Goal: Check status

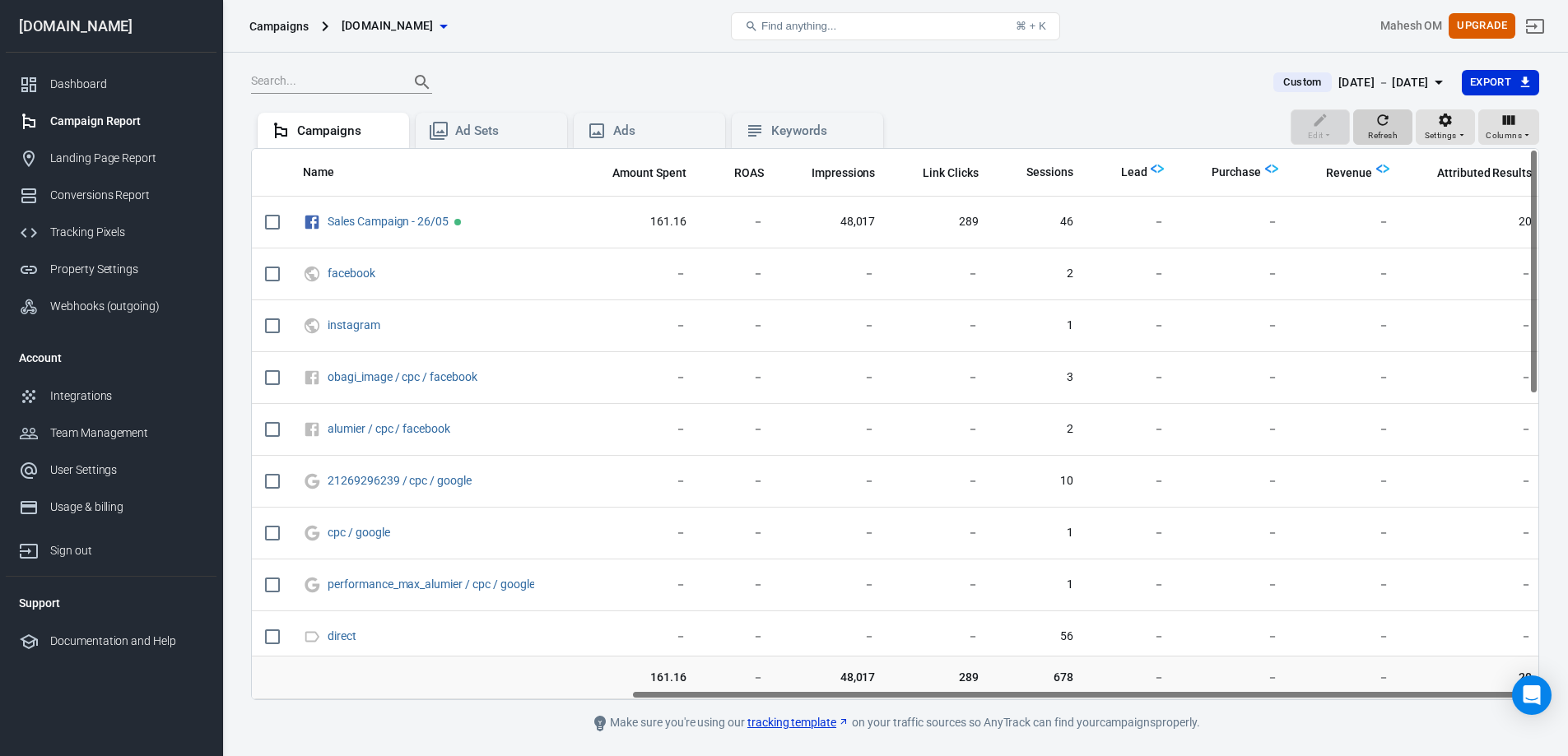
scroll to position [0, 537]
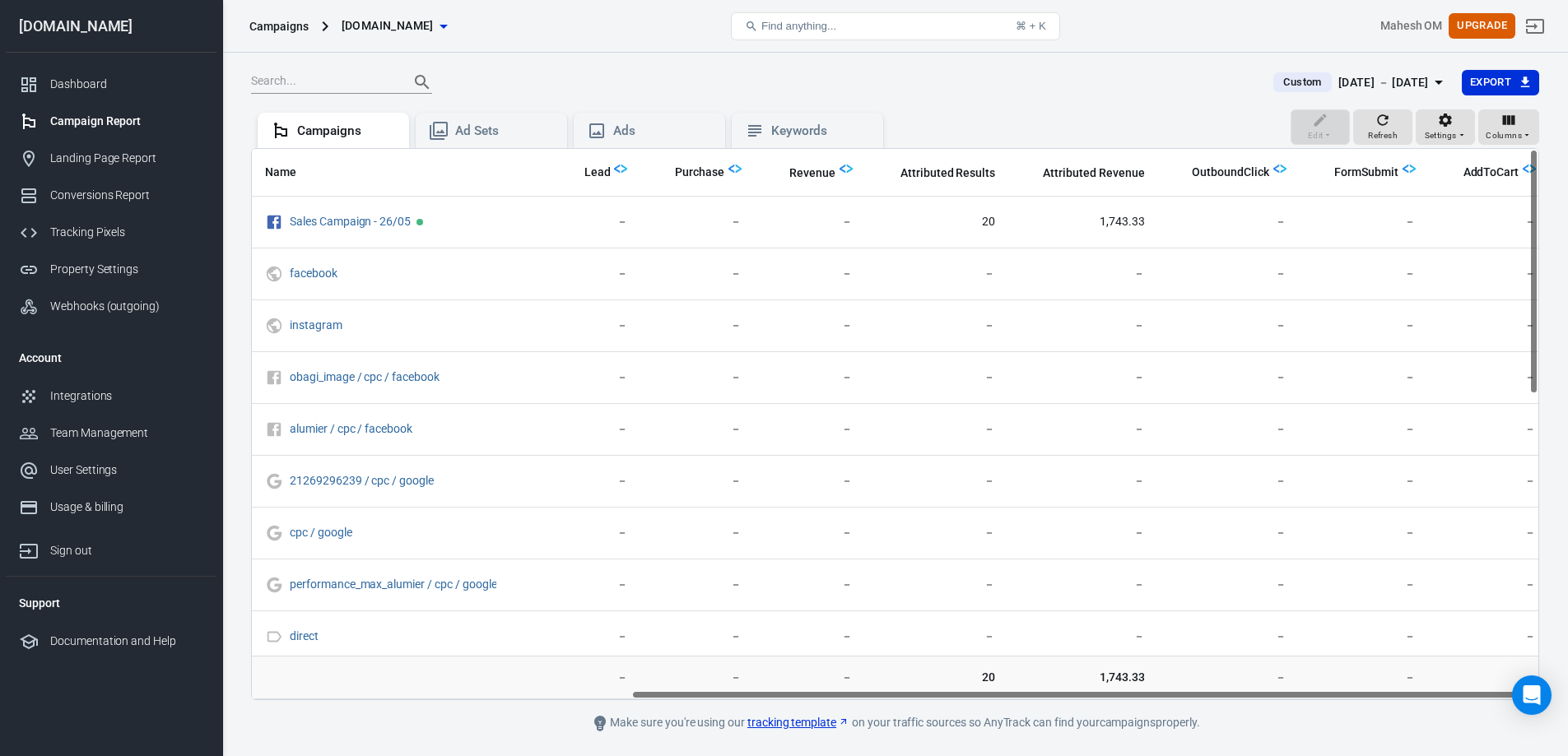
click at [1381, 81] on div "[DATE] － [DATE]" at bounding box center [1383, 82] width 91 height 20
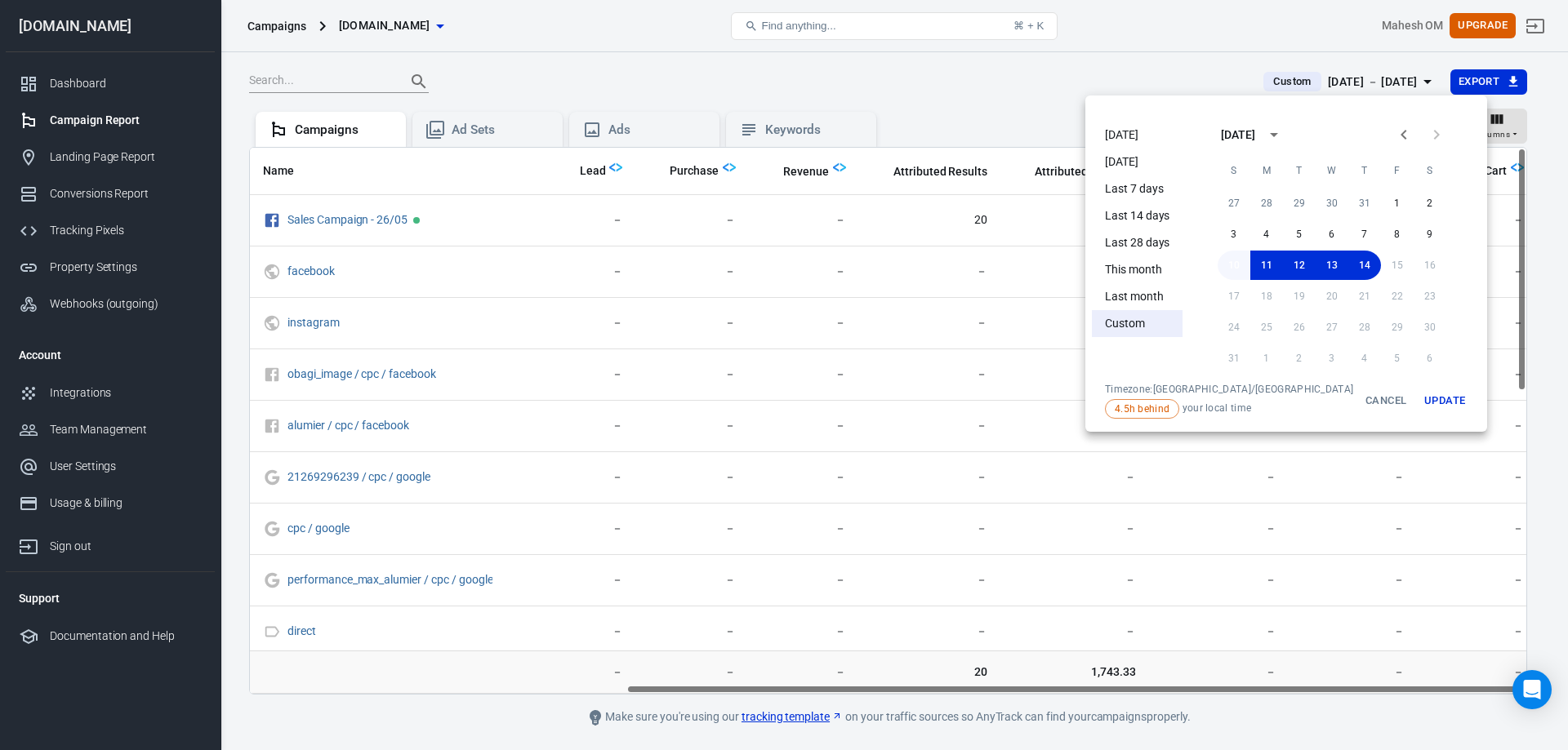
click at [1229, 261] on button "10" at bounding box center [1234, 265] width 33 height 30
click at [1250, 261] on button "11" at bounding box center [1267, 265] width 33 height 30
click at [1249, 261] on button "11" at bounding box center [1266, 265] width 33 height 30
click at [1418, 398] on button "Update" at bounding box center [1444, 400] width 52 height 35
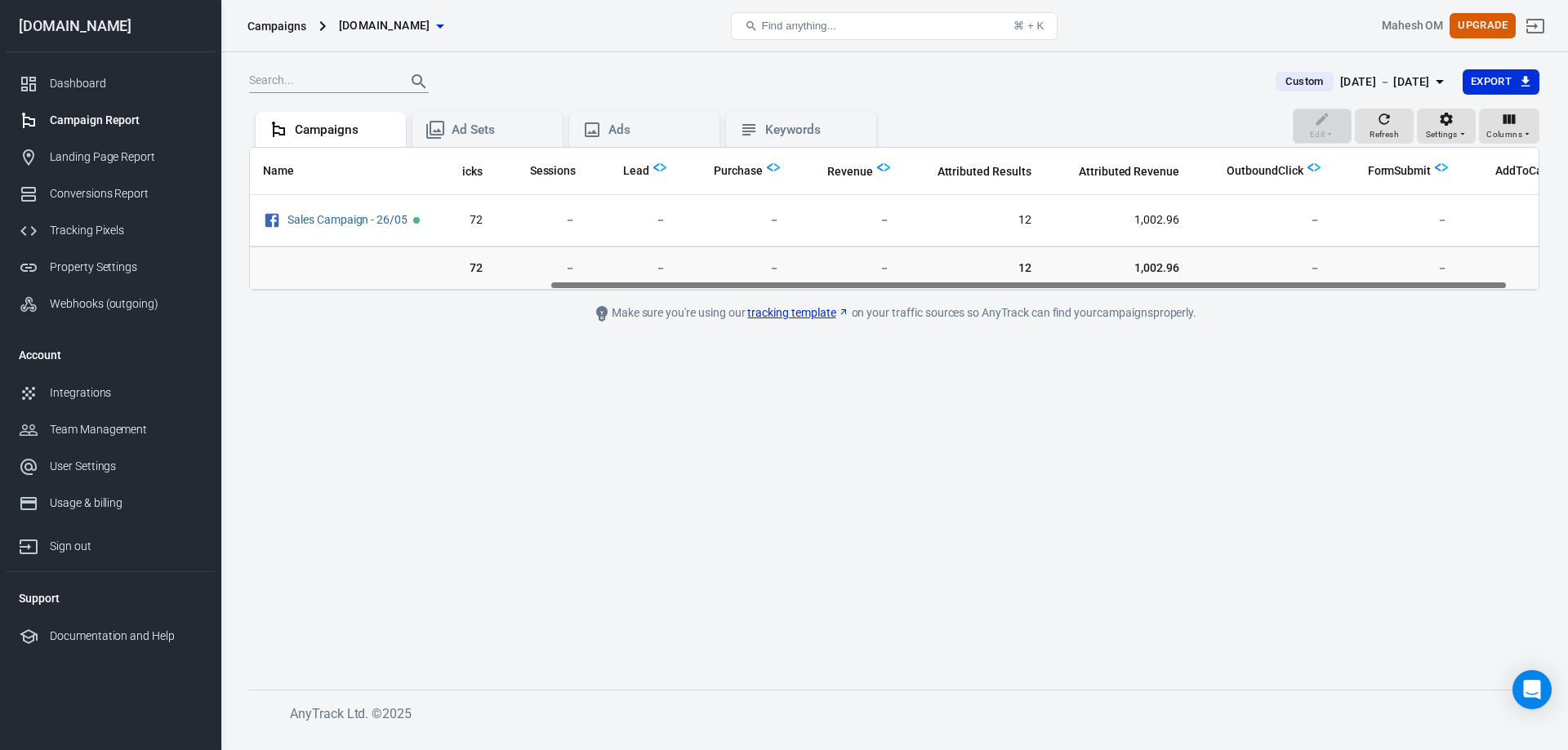
scroll to position [0, 444]
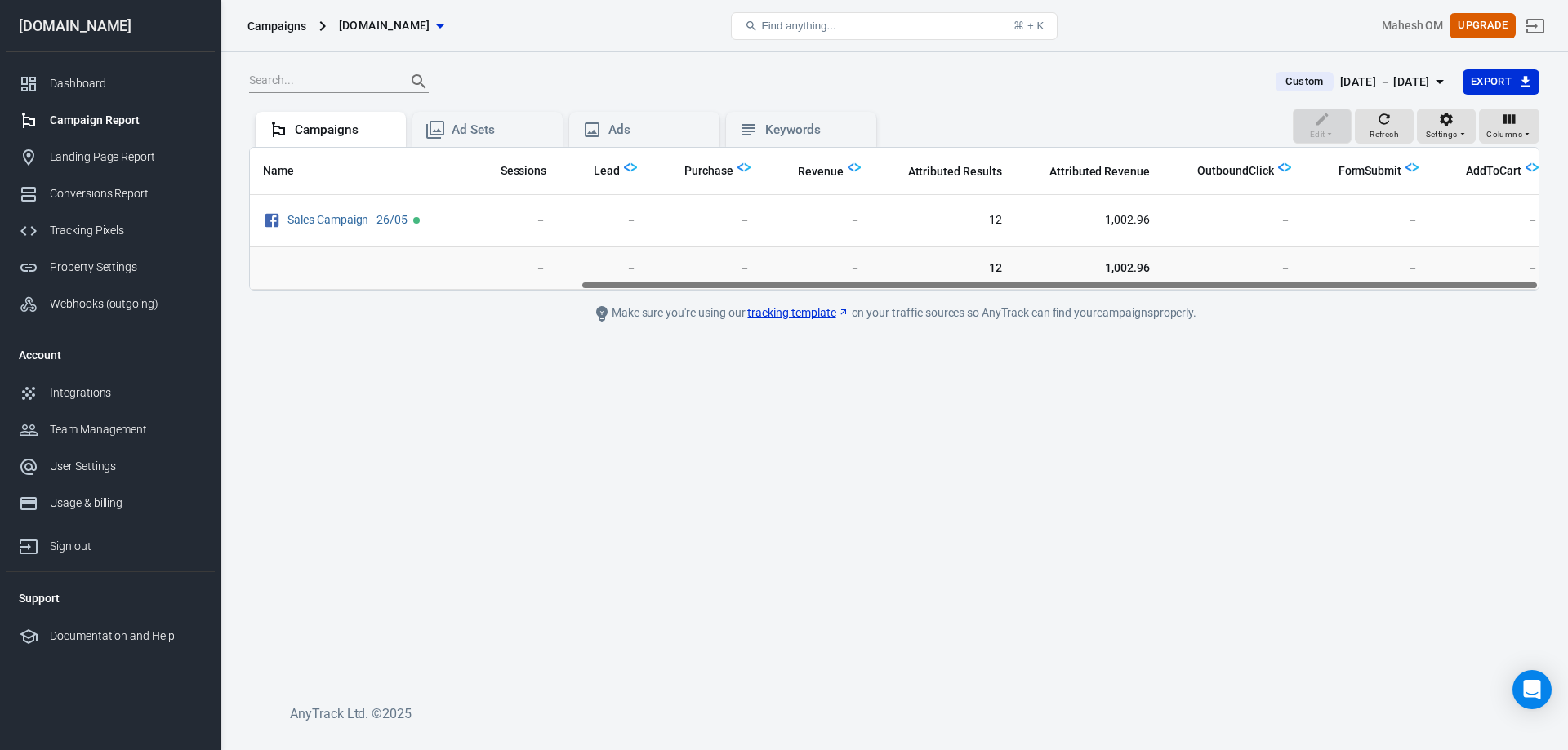
drag, startPoint x: 1015, startPoint y: 282, endPoint x: 1375, endPoint y: 287, distance: 360.0
click at [1375, 287] on div "Name Amount Spent ROAS Impressions Link Clicks Sessions Lead Purchase Revenue A…" at bounding box center [893, 219] width 1289 height 142
drag, startPoint x: 1092, startPoint y: 267, endPoint x: 1164, endPoint y: 264, distance: 72.1
click at [1164, 264] on tr "40.31 － 11,656 72 － － － － 12 1,002.96 － － －" at bounding box center [677, 269] width 1746 height 44
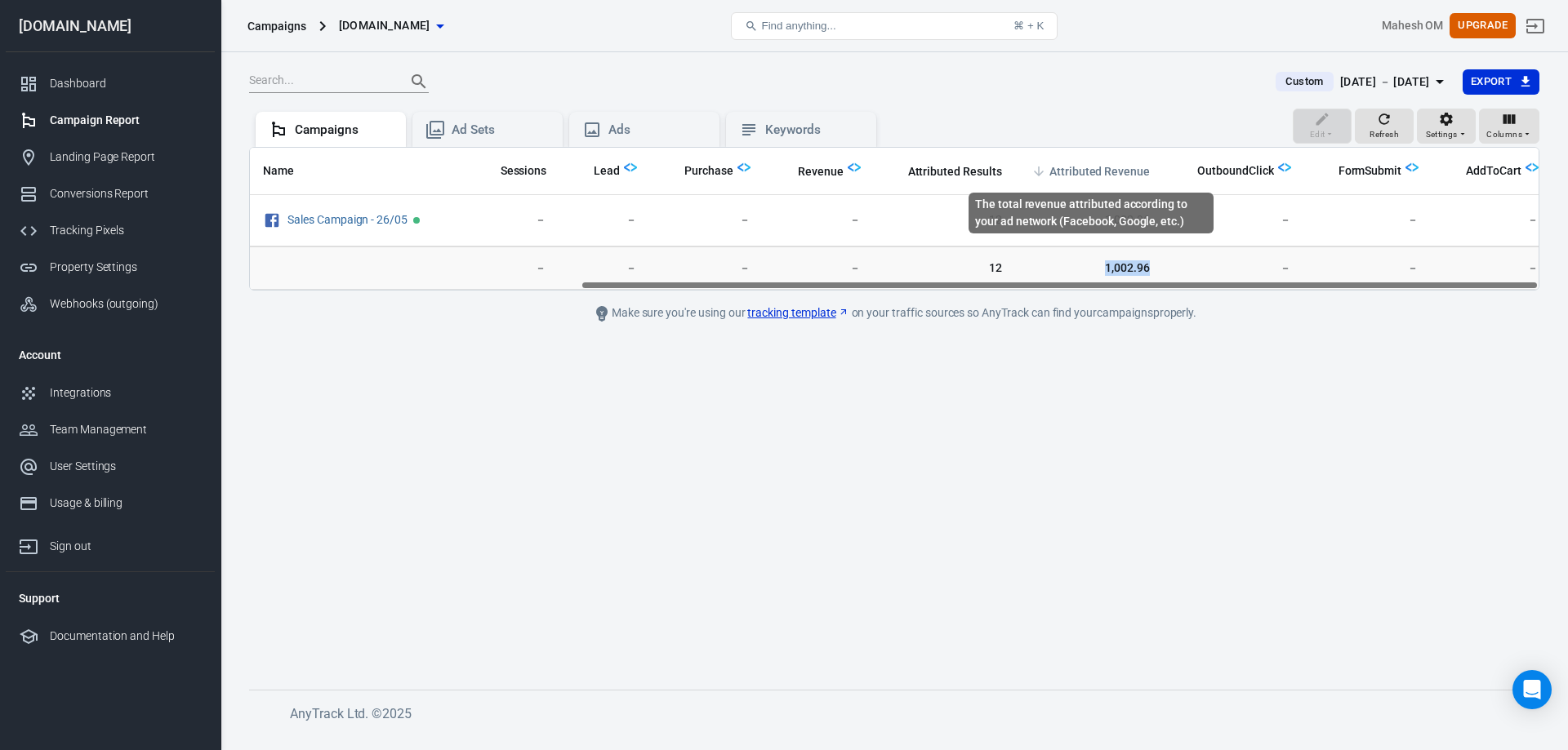
click at [1065, 167] on span "Attributed Revenue" at bounding box center [1099, 172] width 101 height 16
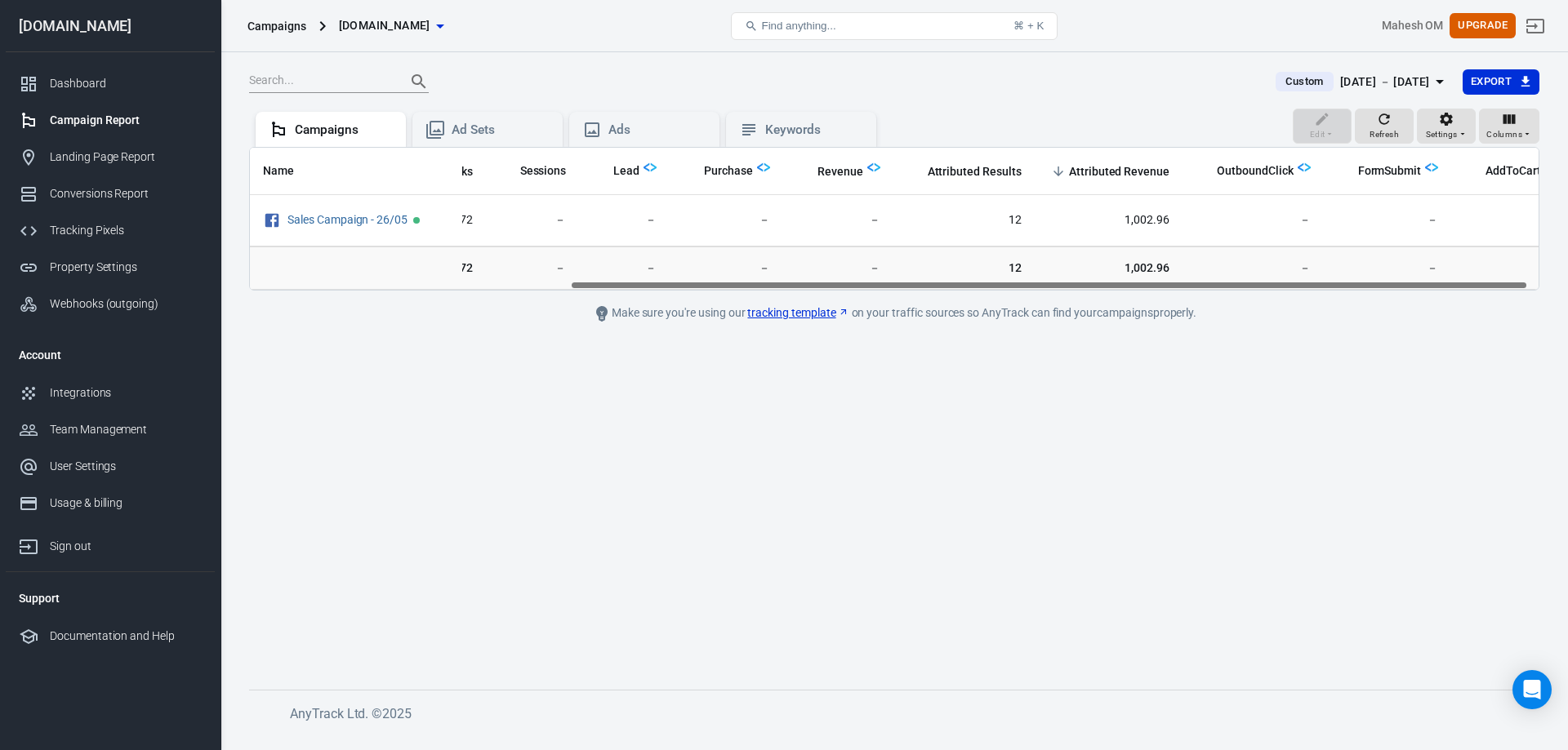
scroll to position [0, 430]
drag, startPoint x: 1073, startPoint y: 287, endPoint x: 1393, endPoint y: 281, distance: 320.1
click at [1393, 281] on div "Name Amount Spent ROAS Impressions Link Clicks Sessions Lead Purchase Revenue A…" at bounding box center [893, 219] width 1289 height 142
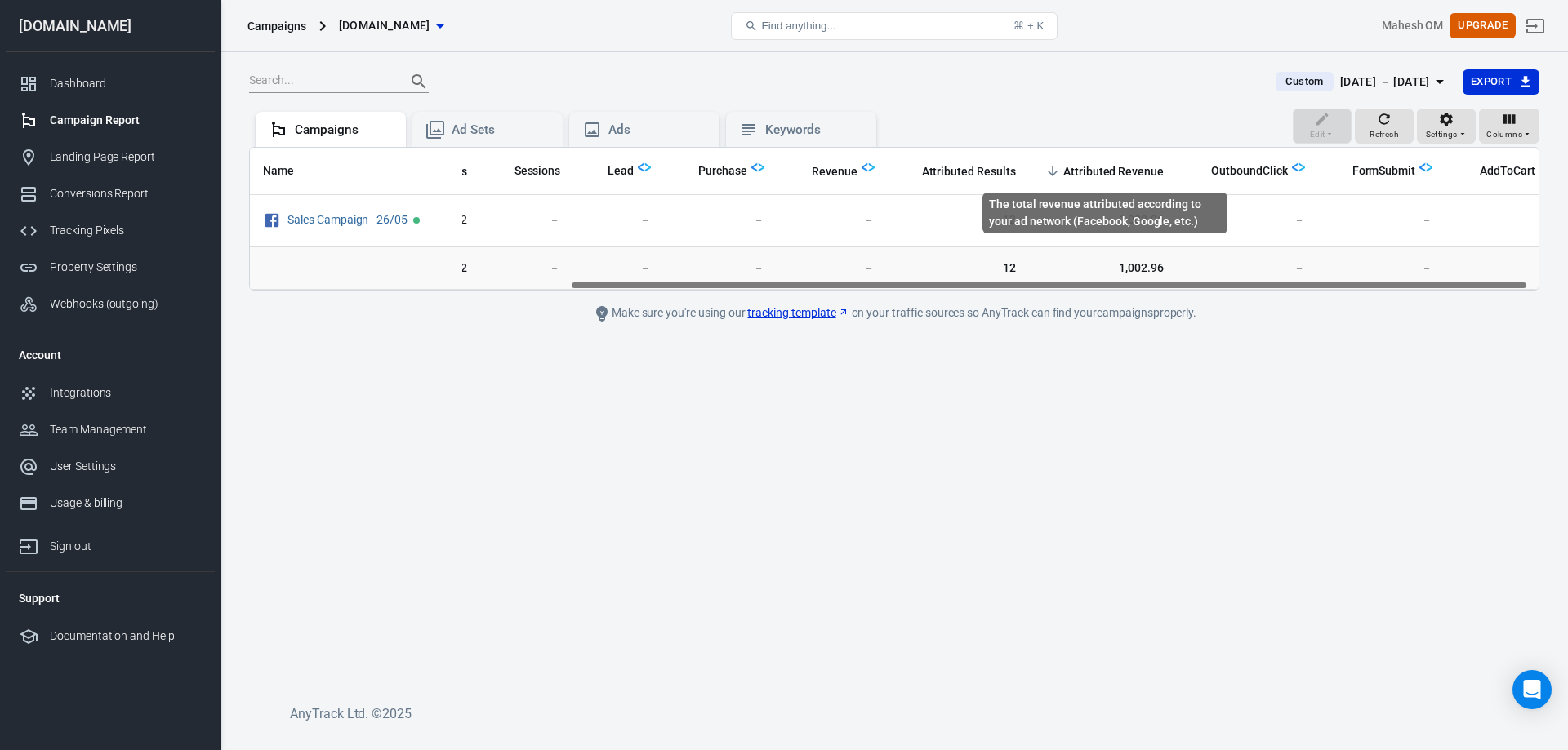
drag, startPoint x: 1057, startPoint y: 165, endPoint x: 1159, endPoint y: 169, distance: 102.1
click at [1159, 169] on th "Attributed Revenue" at bounding box center [1103, 171] width 148 height 47
drag, startPoint x: 1161, startPoint y: 169, endPoint x: 1045, endPoint y: 170, distance: 116.0
click at [1045, 170] on th "Attributed Revenue" at bounding box center [1103, 171] width 148 height 47
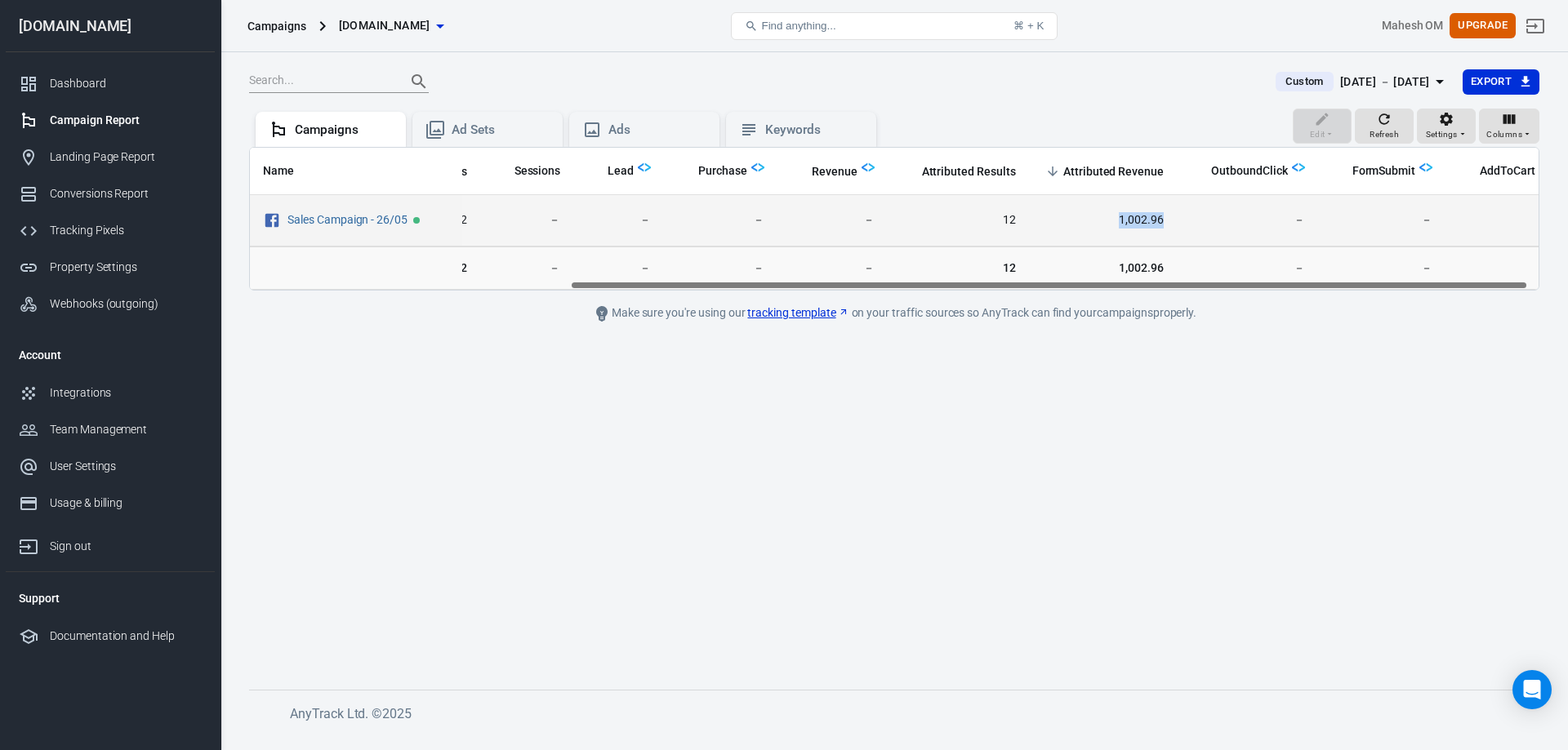
drag, startPoint x: 1106, startPoint y: 222, endPoint x: 1157, endPoint y: 221, distance: 51.0
click at [1157, 221] on td "1,002.96" at bounding box center [1103, 221] width 148 height 52
copy span "1,002.96"
